Goal: Check status: Check status

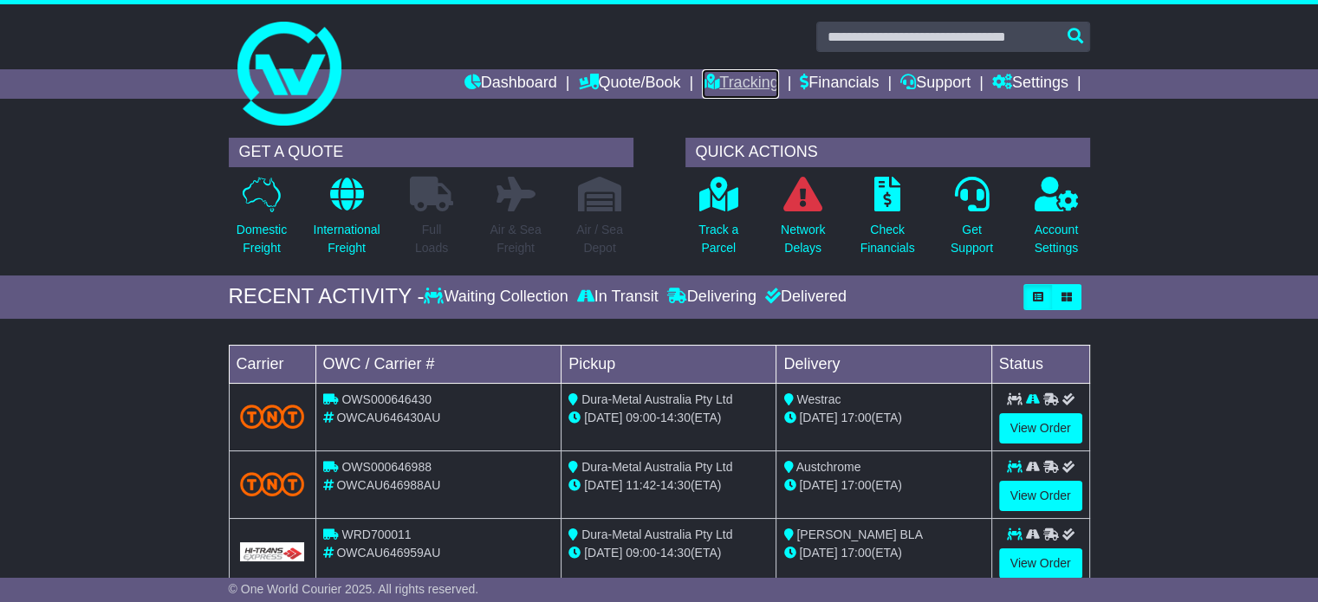
click at [738, 75] on link "Tracking" at bounding box center [740, 83] width 76 height 29
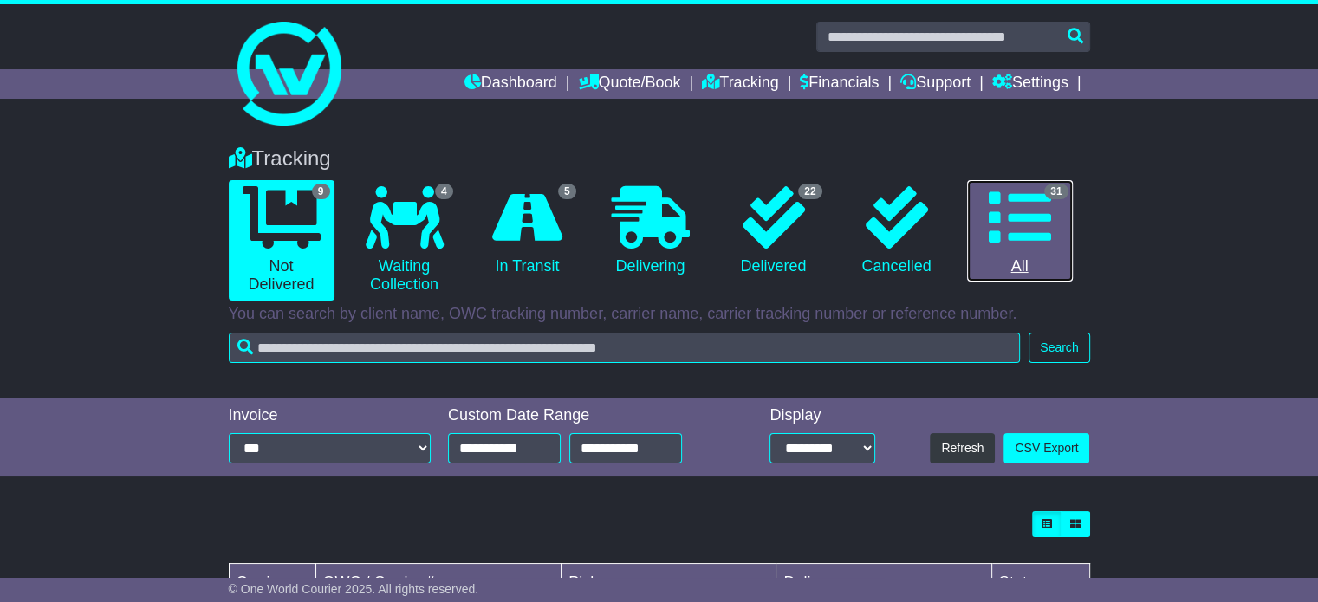
click at [1039, 249] on link "31 All" at bounding box center [1020, 231] width 106 height 102
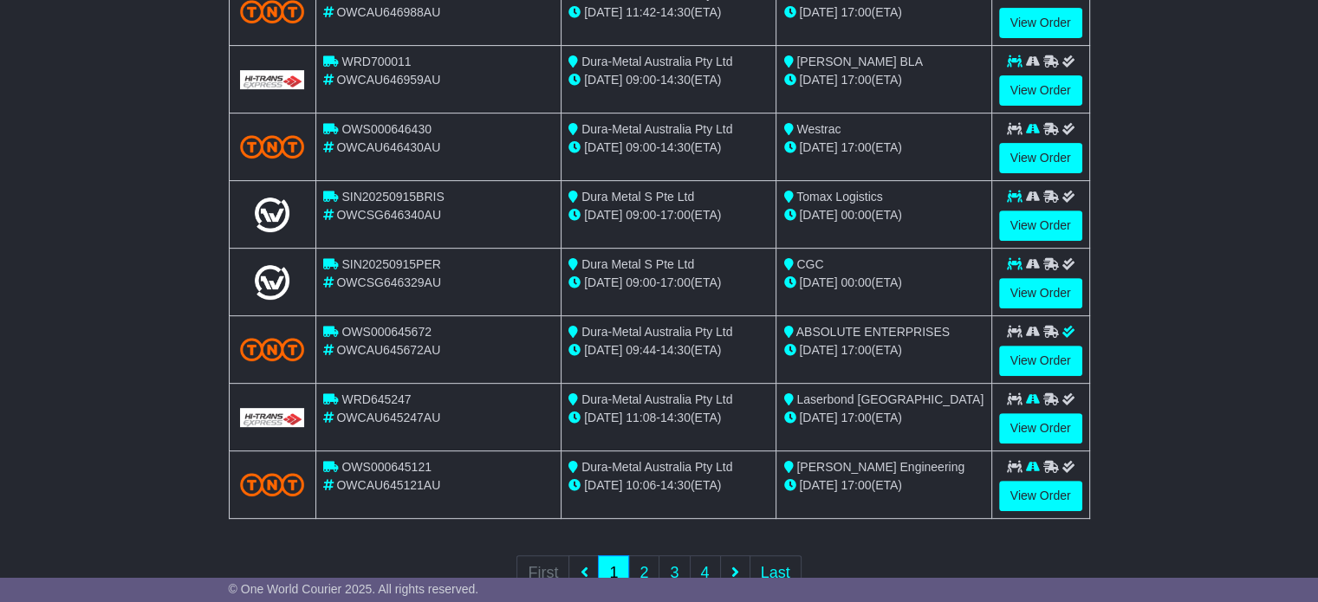
scroll to position [672, 0]
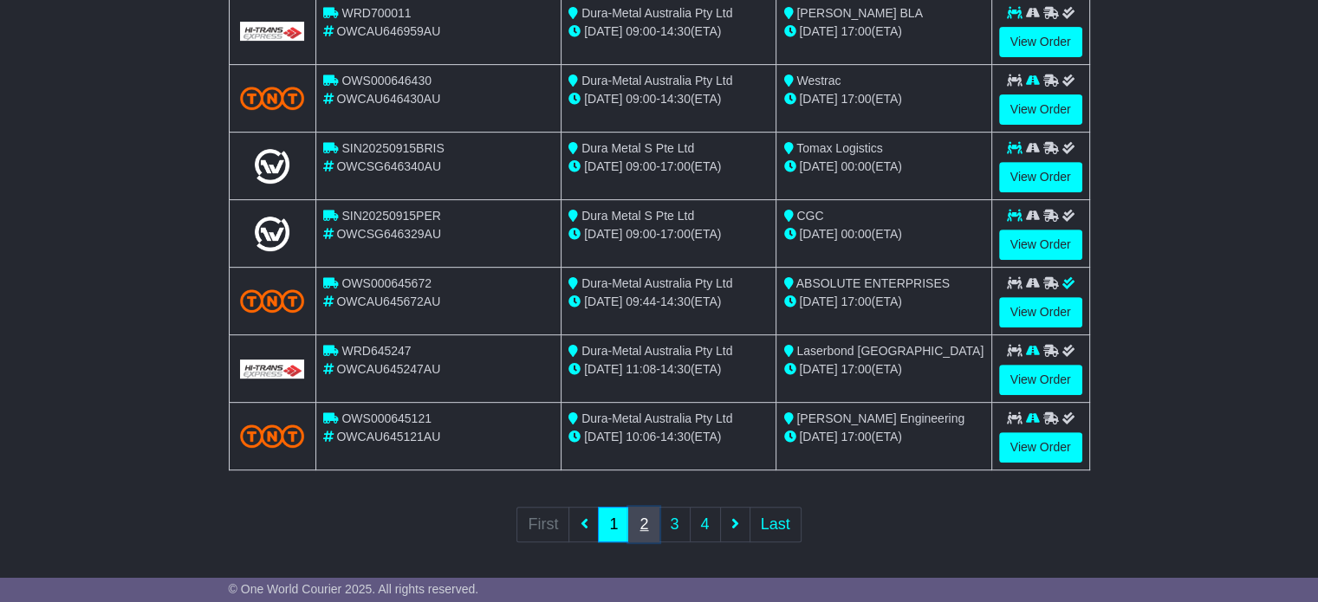
click at [642, 511] on link "2" at bounding box center [643, 525] width 31 height 36
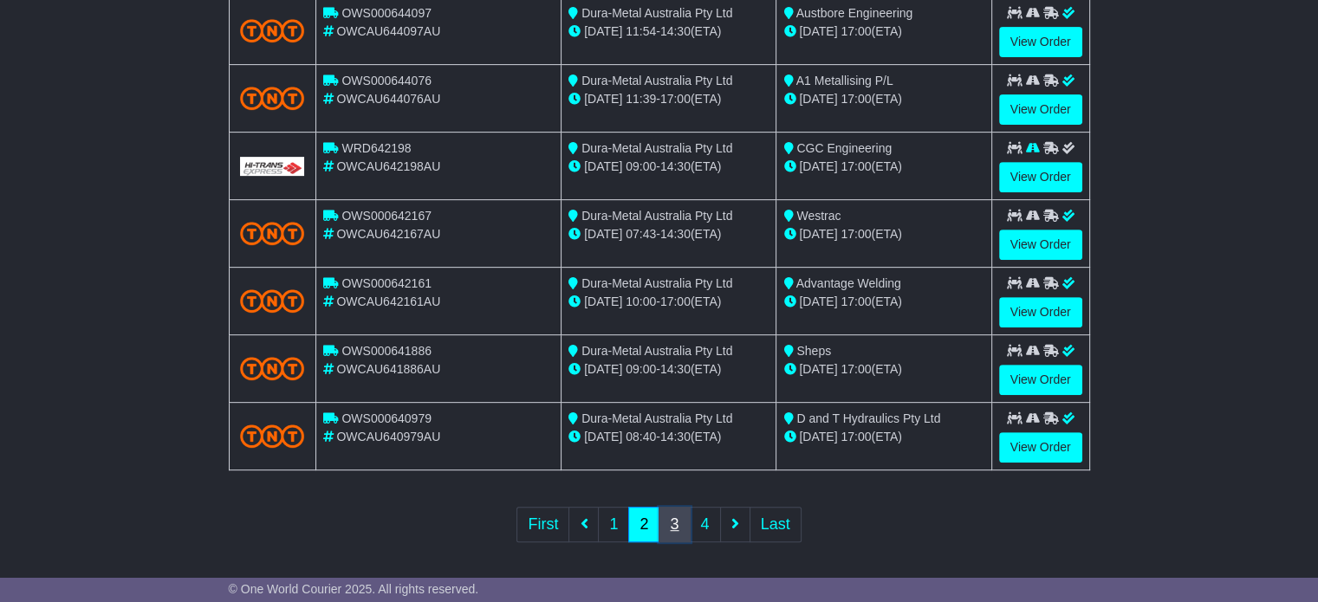
click at [677, 518] on link "3" at bounding box center [673, 525] width 31 height 36
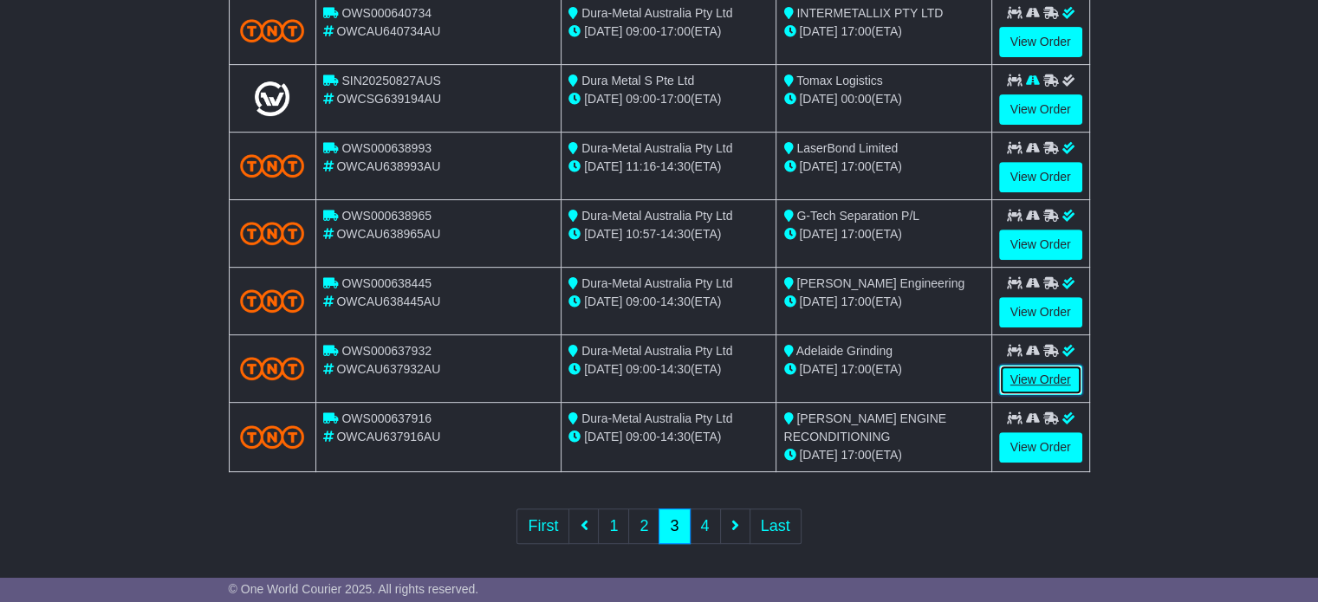
click at [1046, 372] on link "View Order" at bounding box center [1040, 380] width 83 height 30
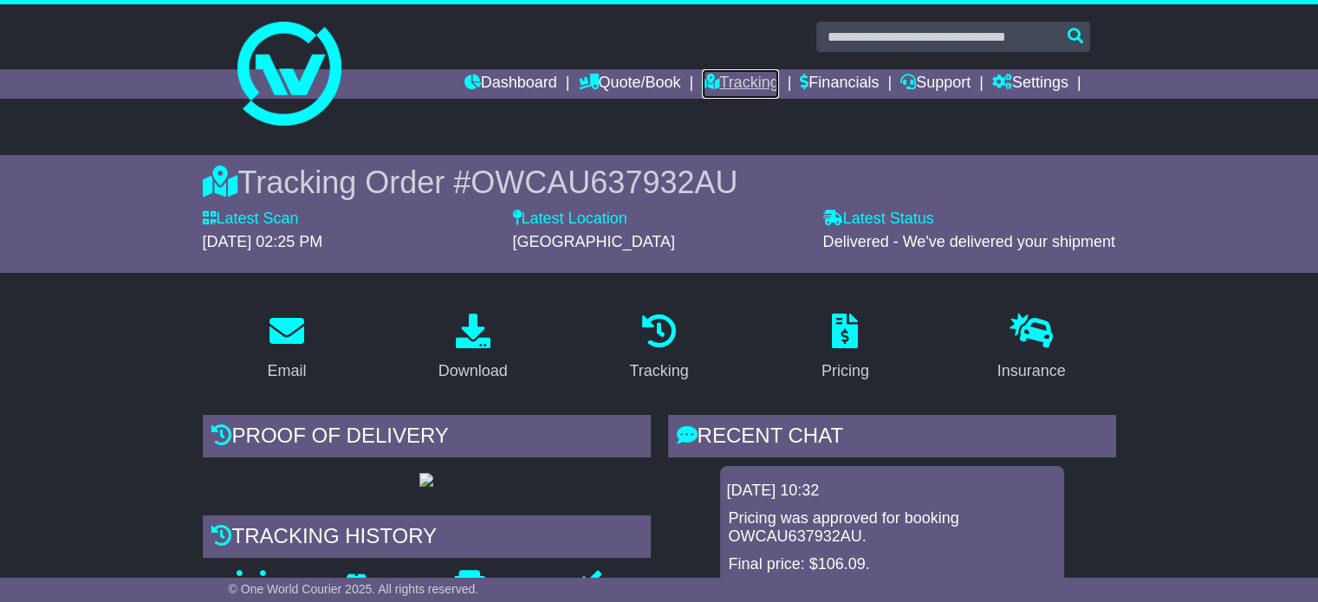
click at [736, 81] on link "Tracking" at bounding box center [740, 83] width 76 height 29
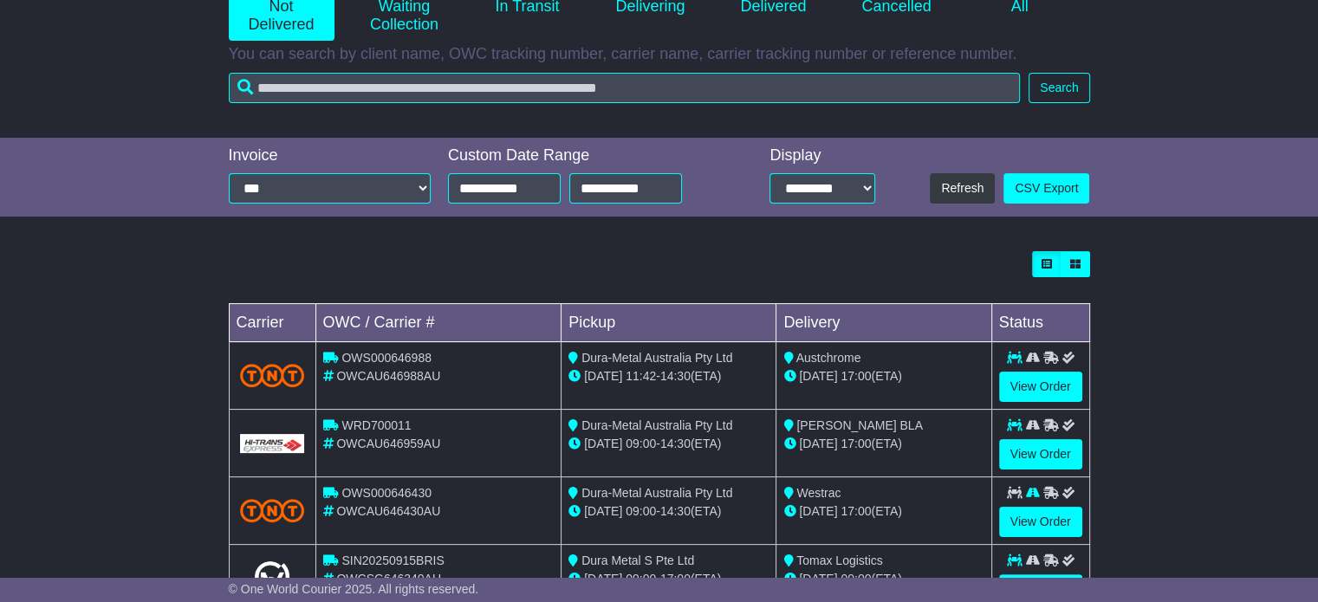
scroll to position [520, 0]
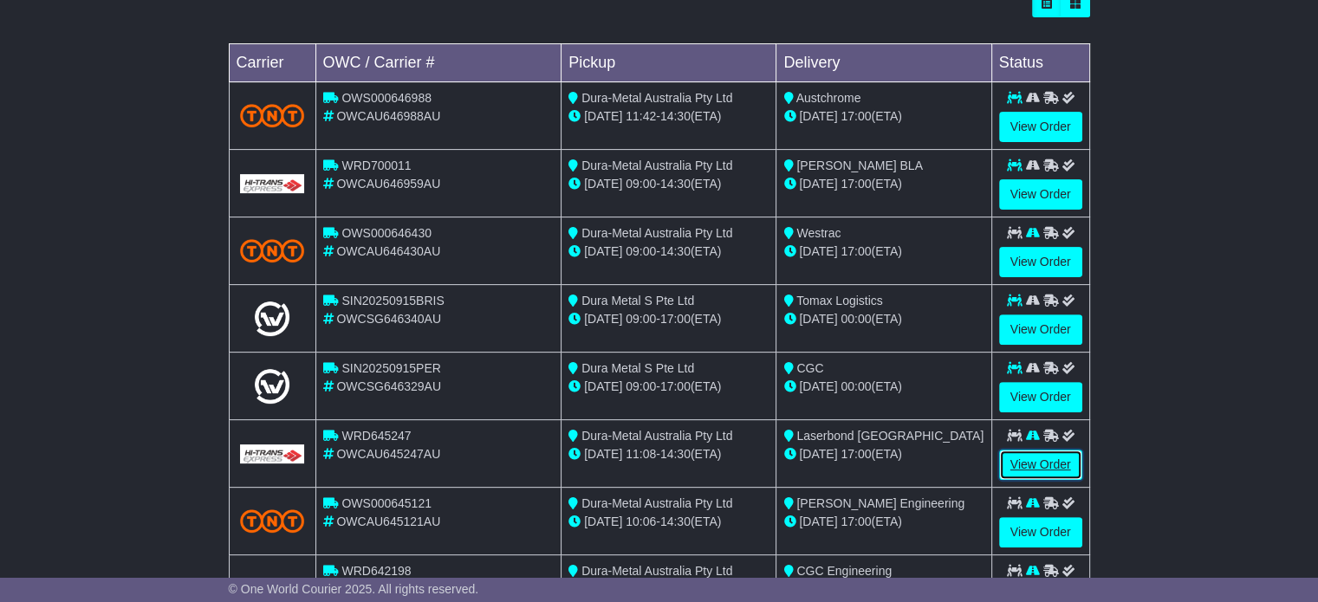
click at [1034, 458] on link "View Order" at bounding box center [1040, 465] width 83 height 30
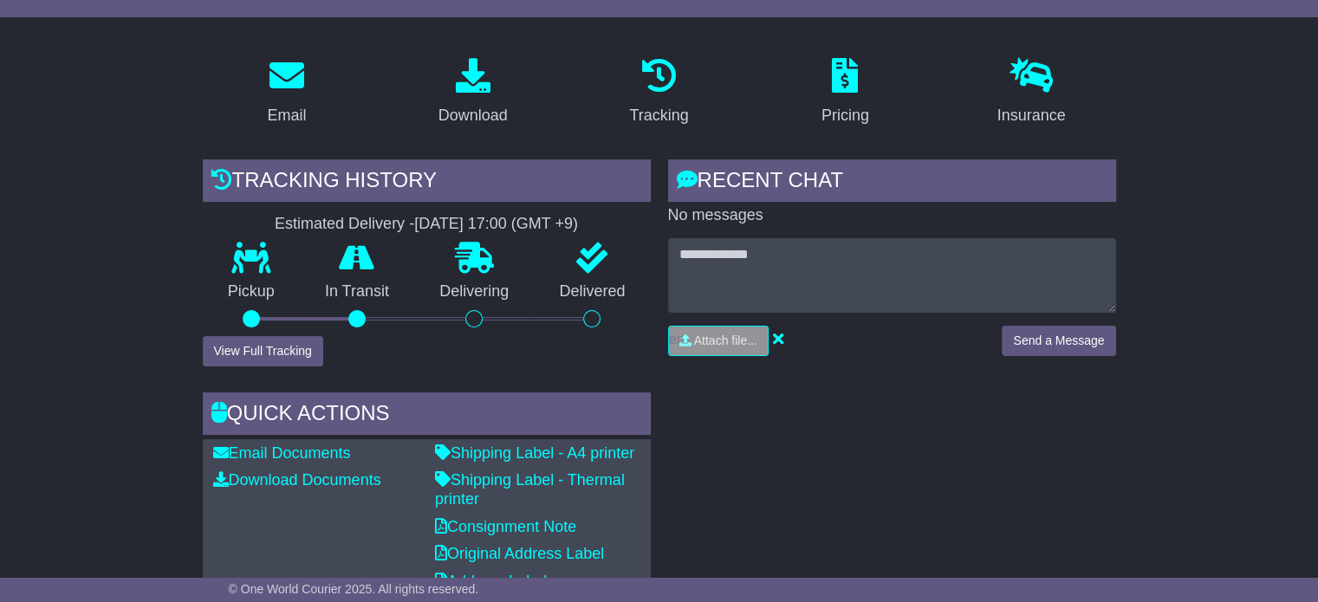
scroll to position [260, 0]
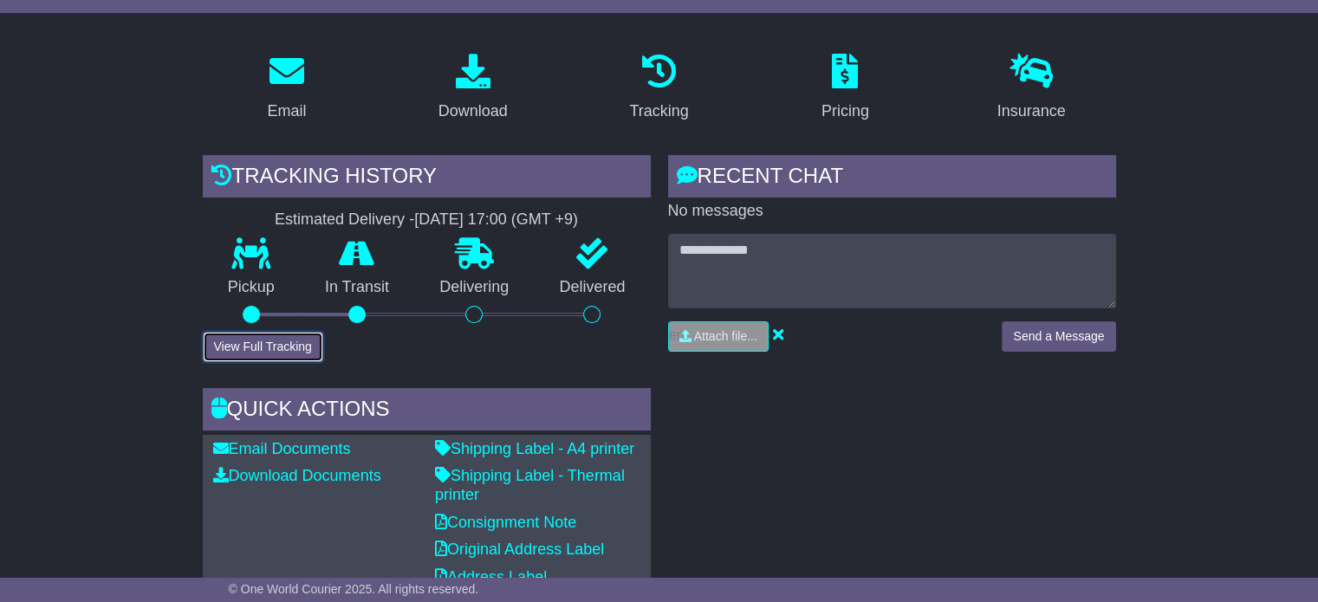
click at [256, 345] on button "View Full Tracking" at bounding box center [263, 347] width 120 height 30
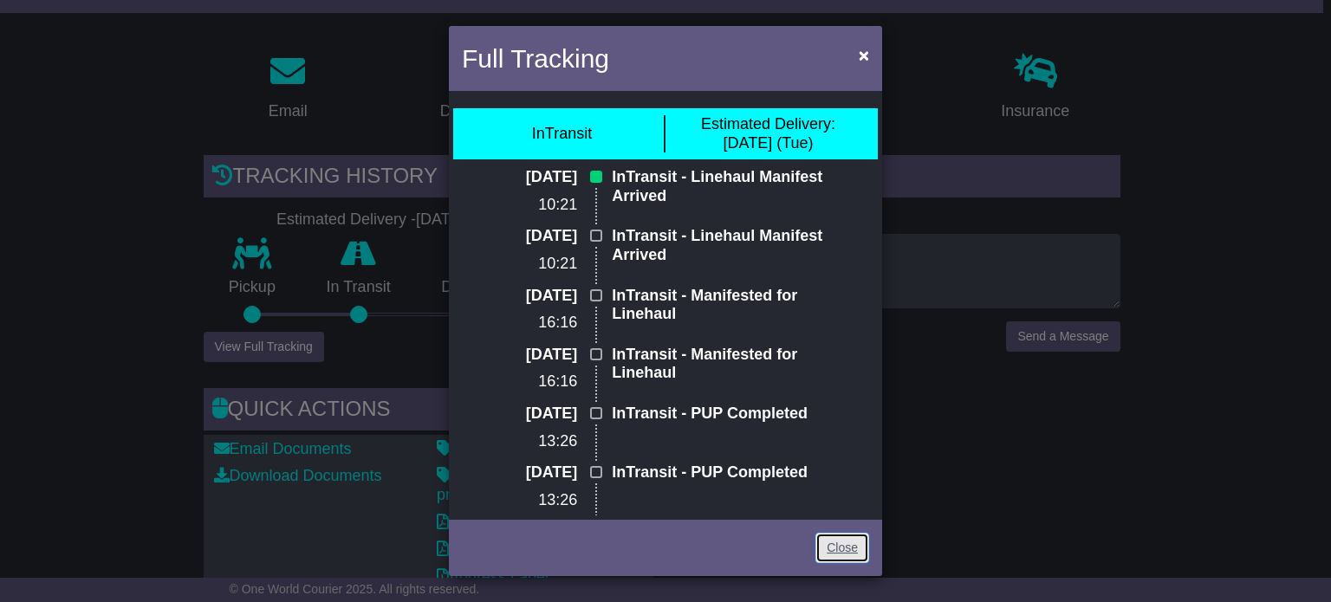
click at [840, 547] on link "Close" at bounding box center [842, 548] width 54 height 30
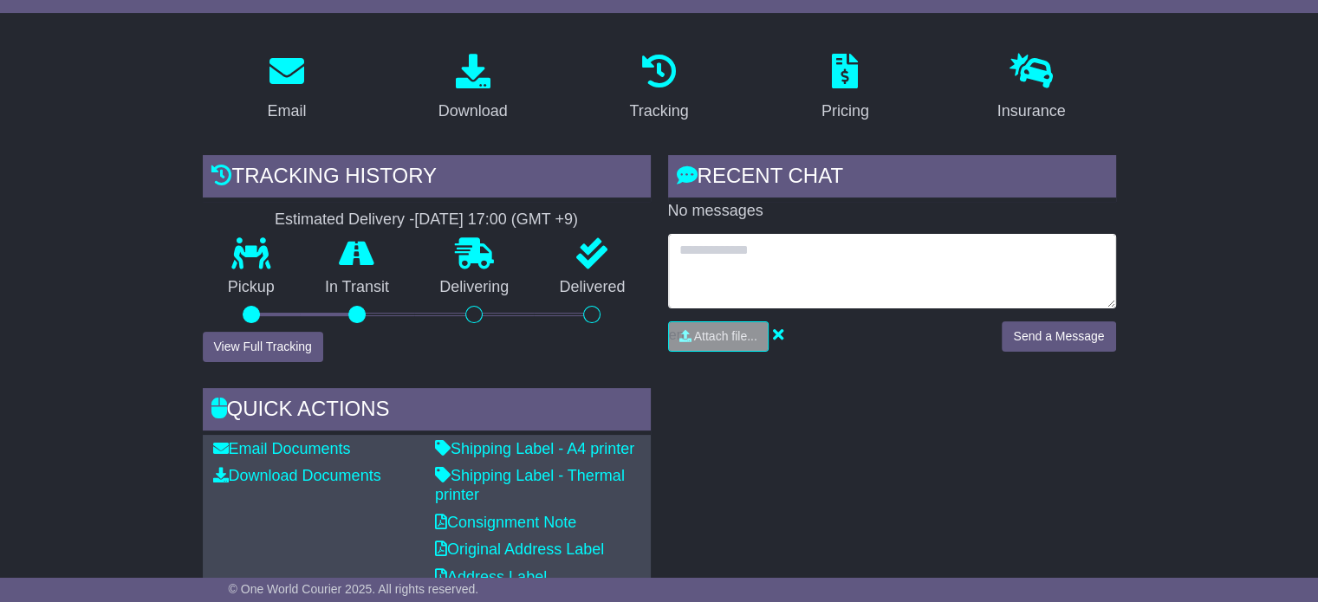
click at [675, 247] on textarea at bounding box center [892, 271] width 448 height 75
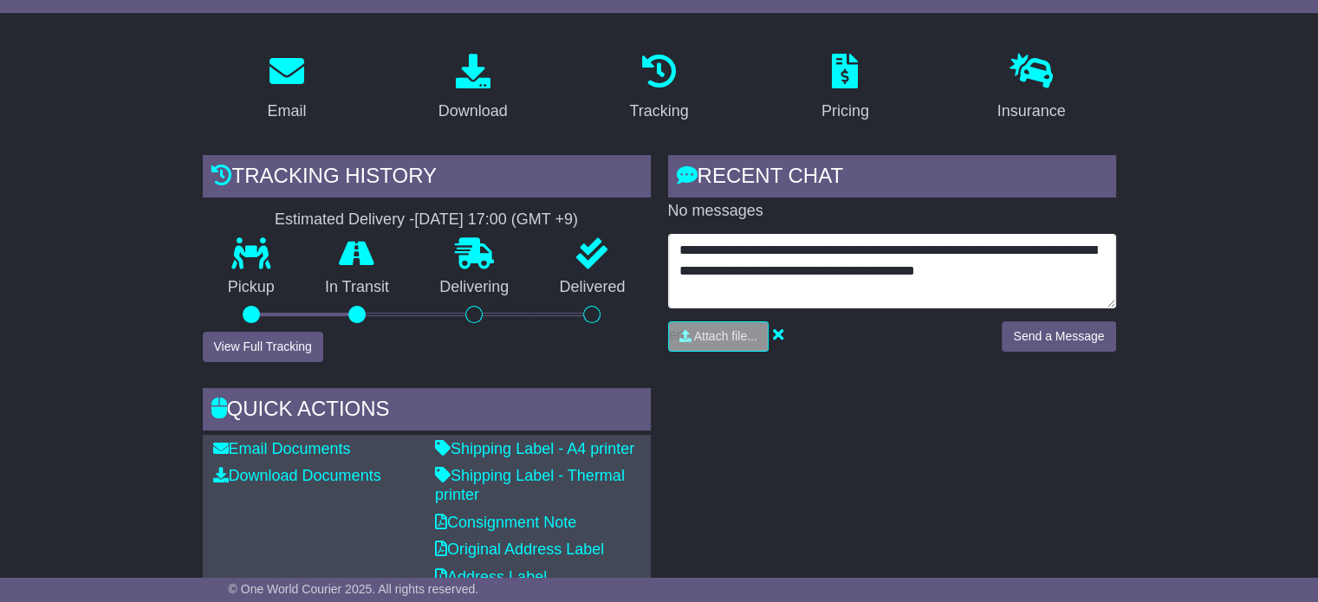
click at [790, 271] on textarea "**********" at bounding box center [892, 271] width 448 height 75
drag, startPoint x: 869, startPoint y: 271, endPoint x: 884, endPoint y: 297, distance: 29.9
click at [870, 273] on textarea "**********" at bounding box center [892, 271] width 448 height 75
type textarea "**********"
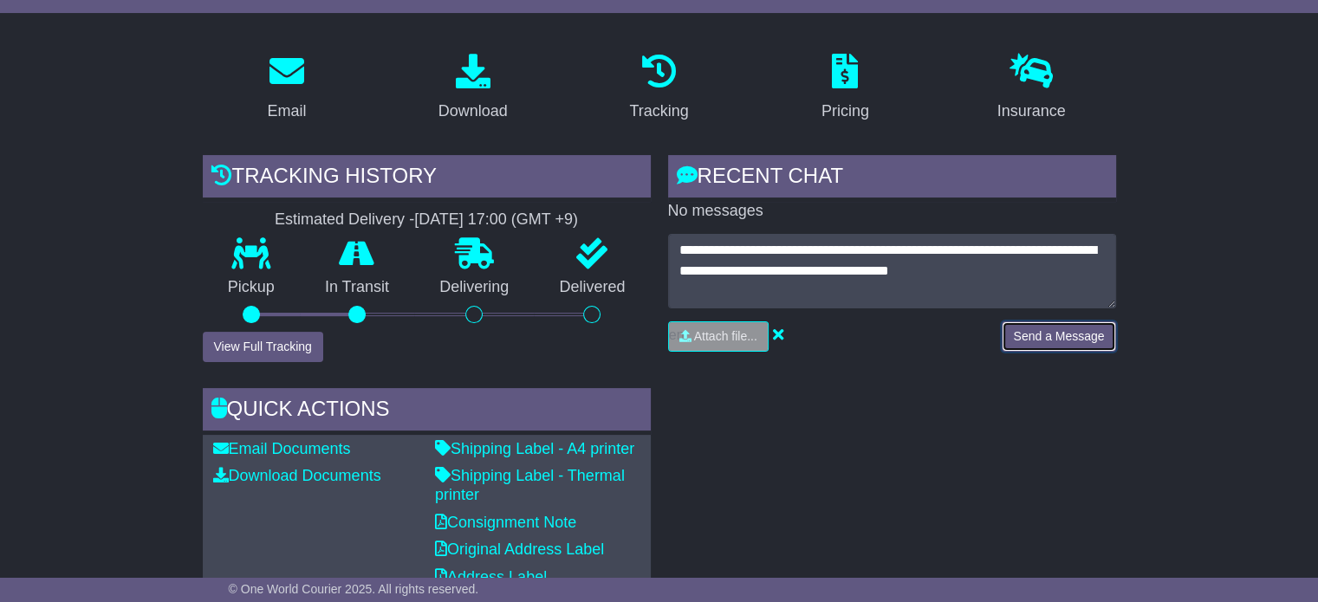
click at [1037, 328] on button "Send a Message" at bounding box center [1057, 336] width 113 height 30
